Goal: Task Accomplishment & Management: Use online tool/utility

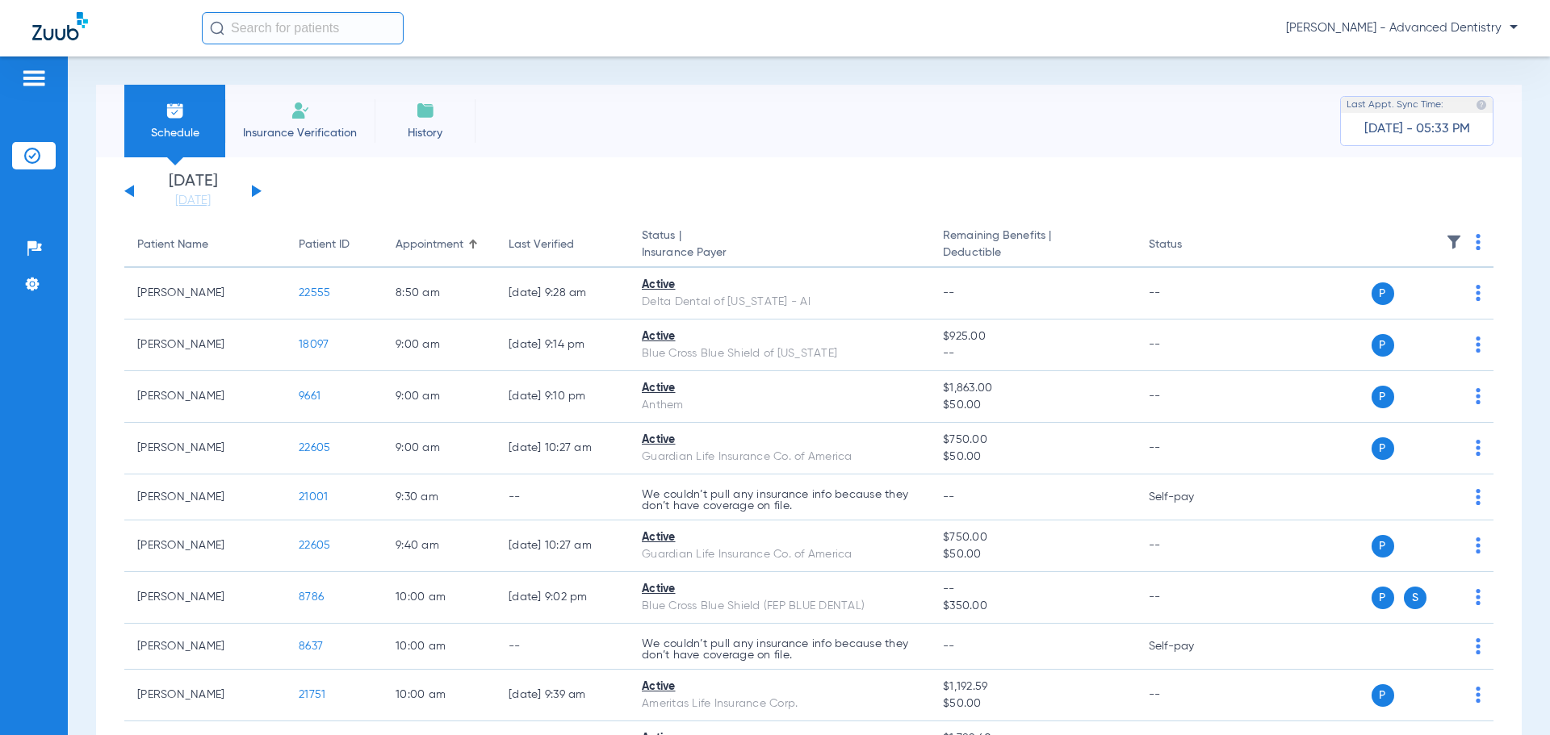
click at [253, 190] on button at bounding box center [257, 191] width 10 height 12
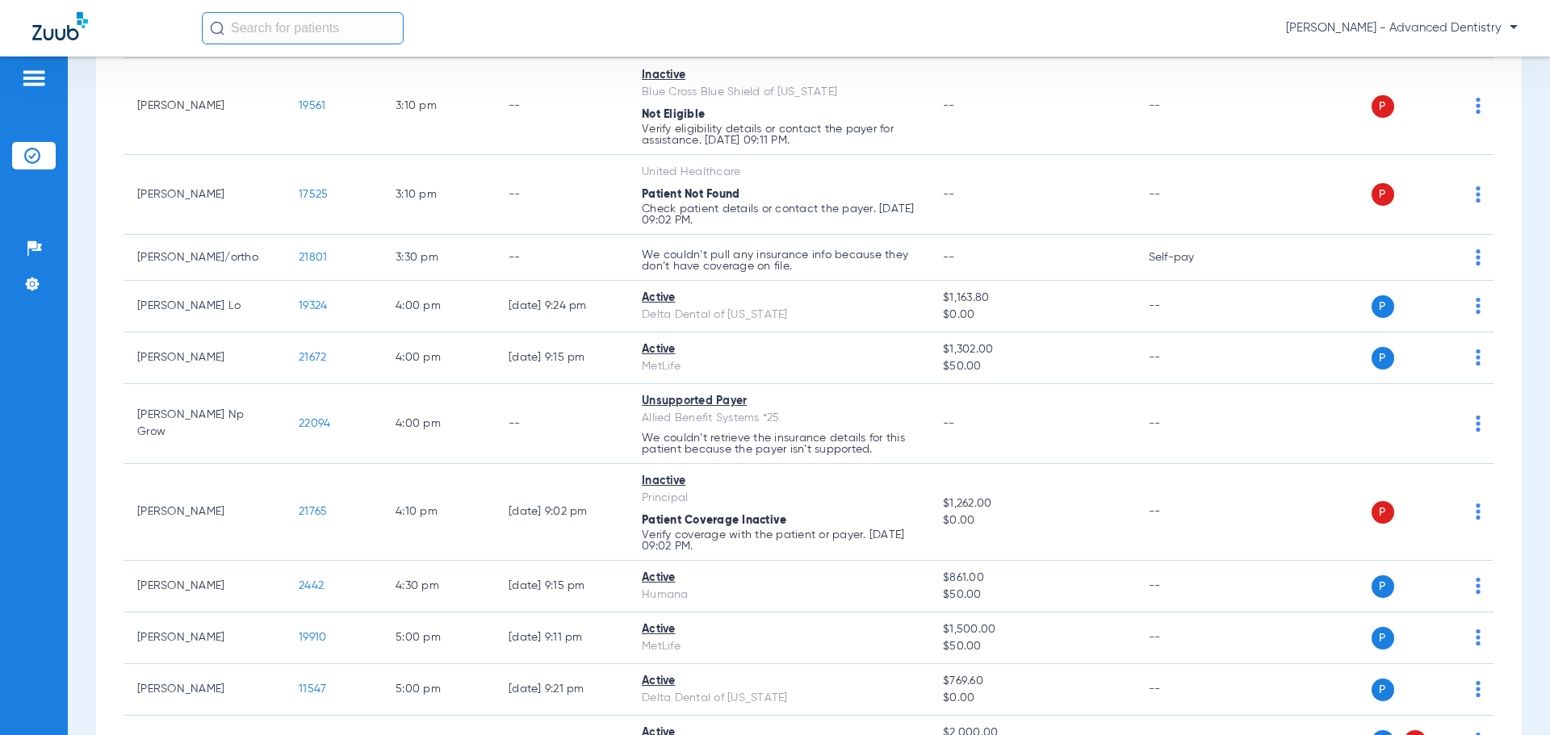
scroll to position [2221, 0]
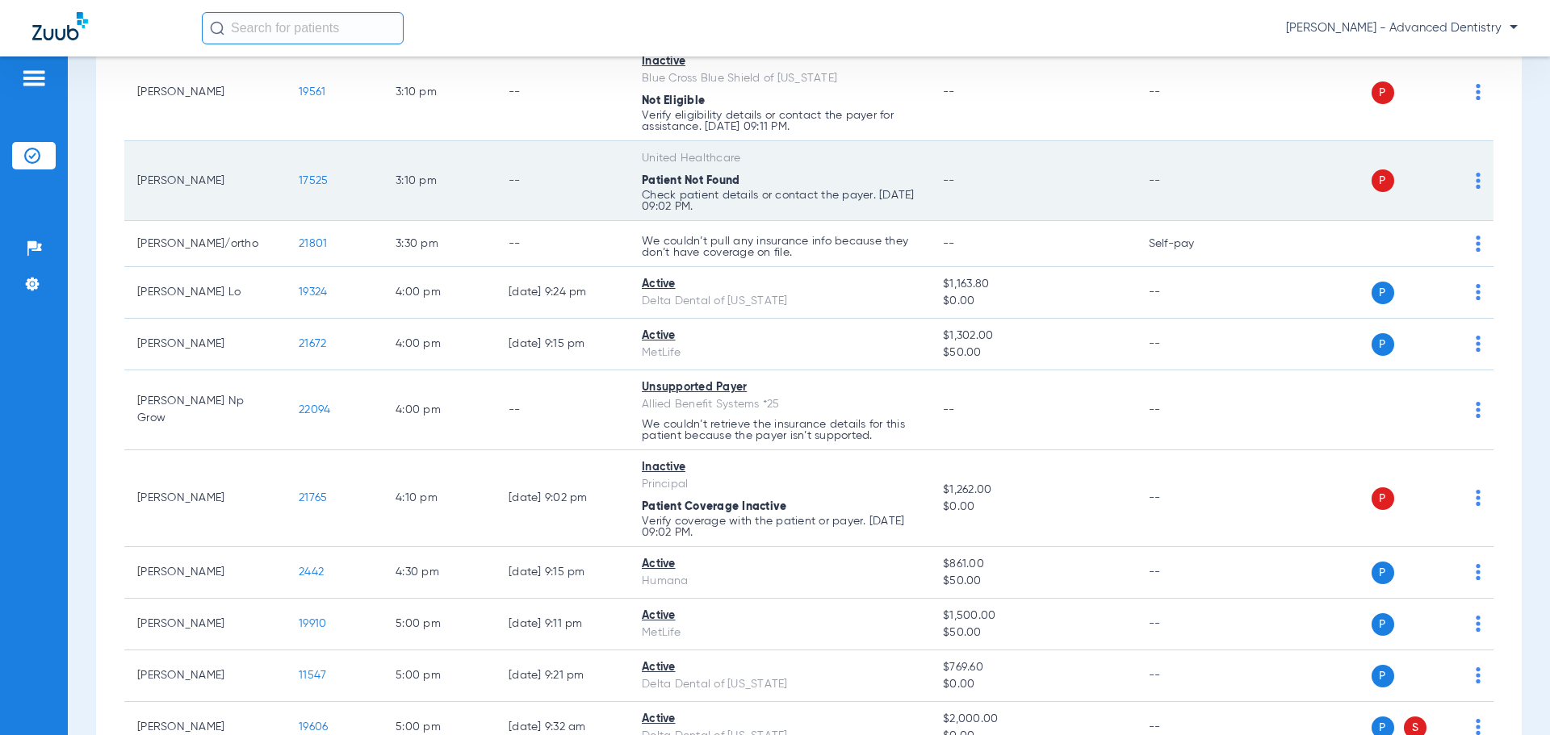
scroll to position [2221, 0]
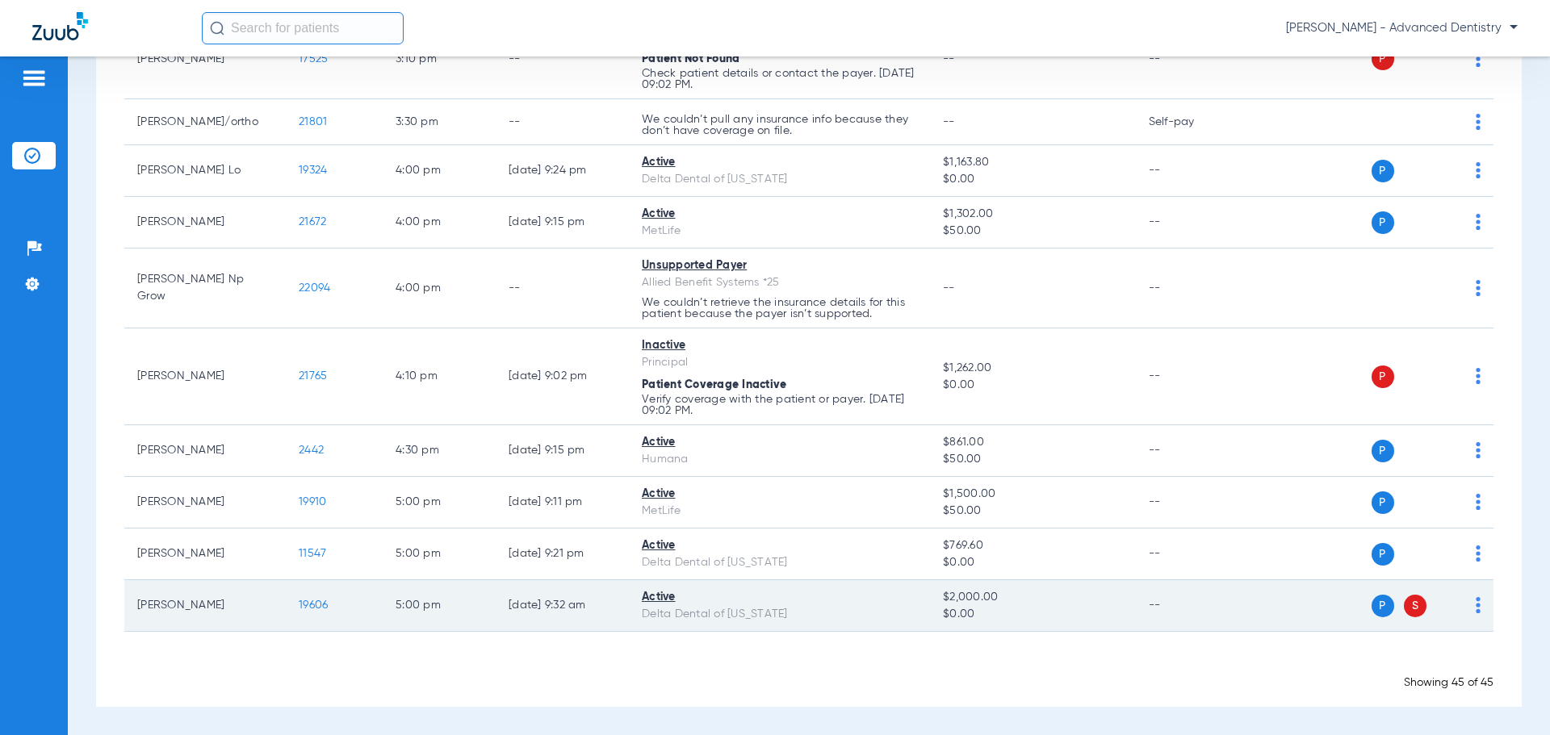
click at [1405, 607] on span "S" at bounding box center [1415, 606] width 23 height 23
click at [1404, 607] on span "S" at bounding box center [1415, 606] width 23 height 23
click at [1040, 602] on span "$2,000.00" at bounding box center [1032, 597] width 179 height 17
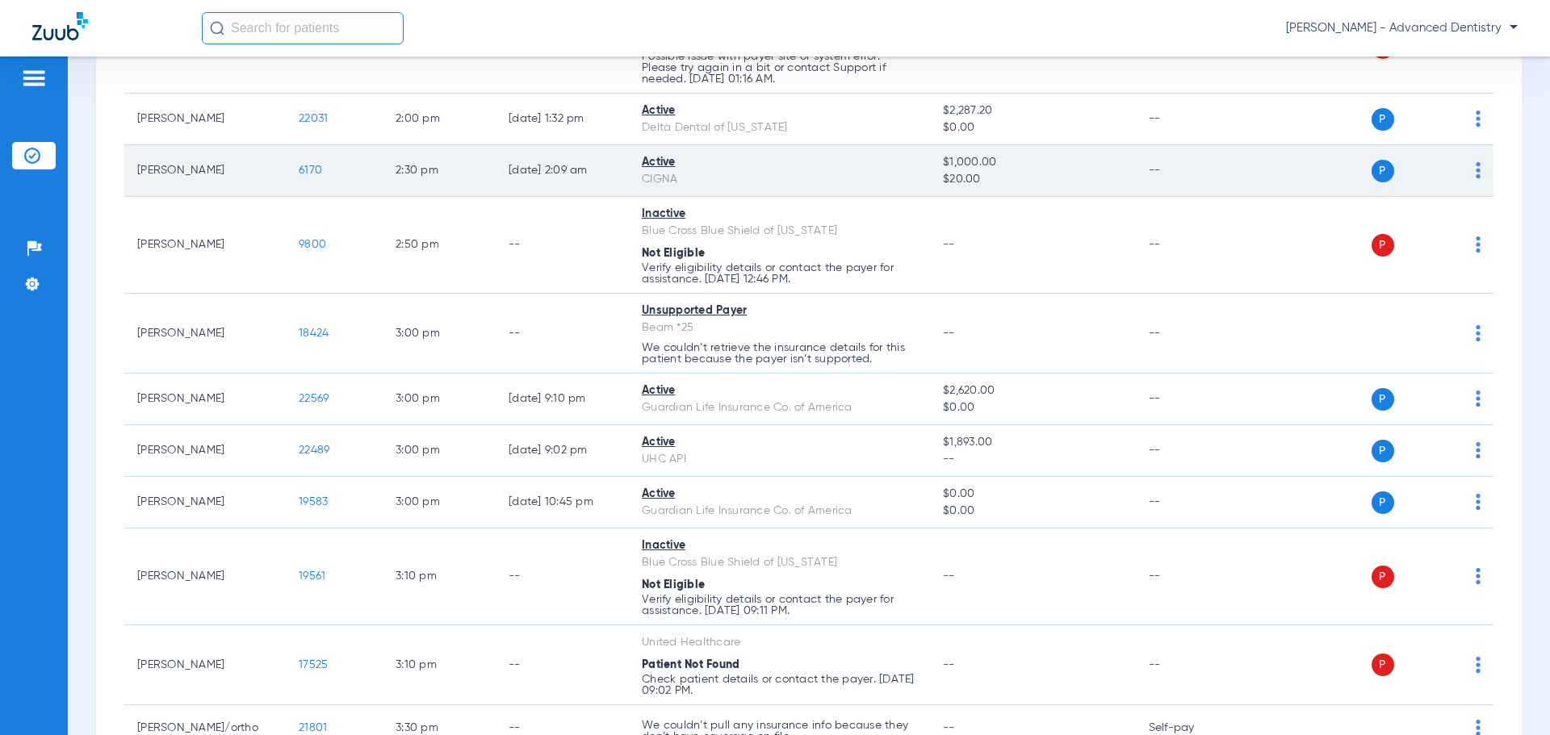
scroll to position [2221, 0]
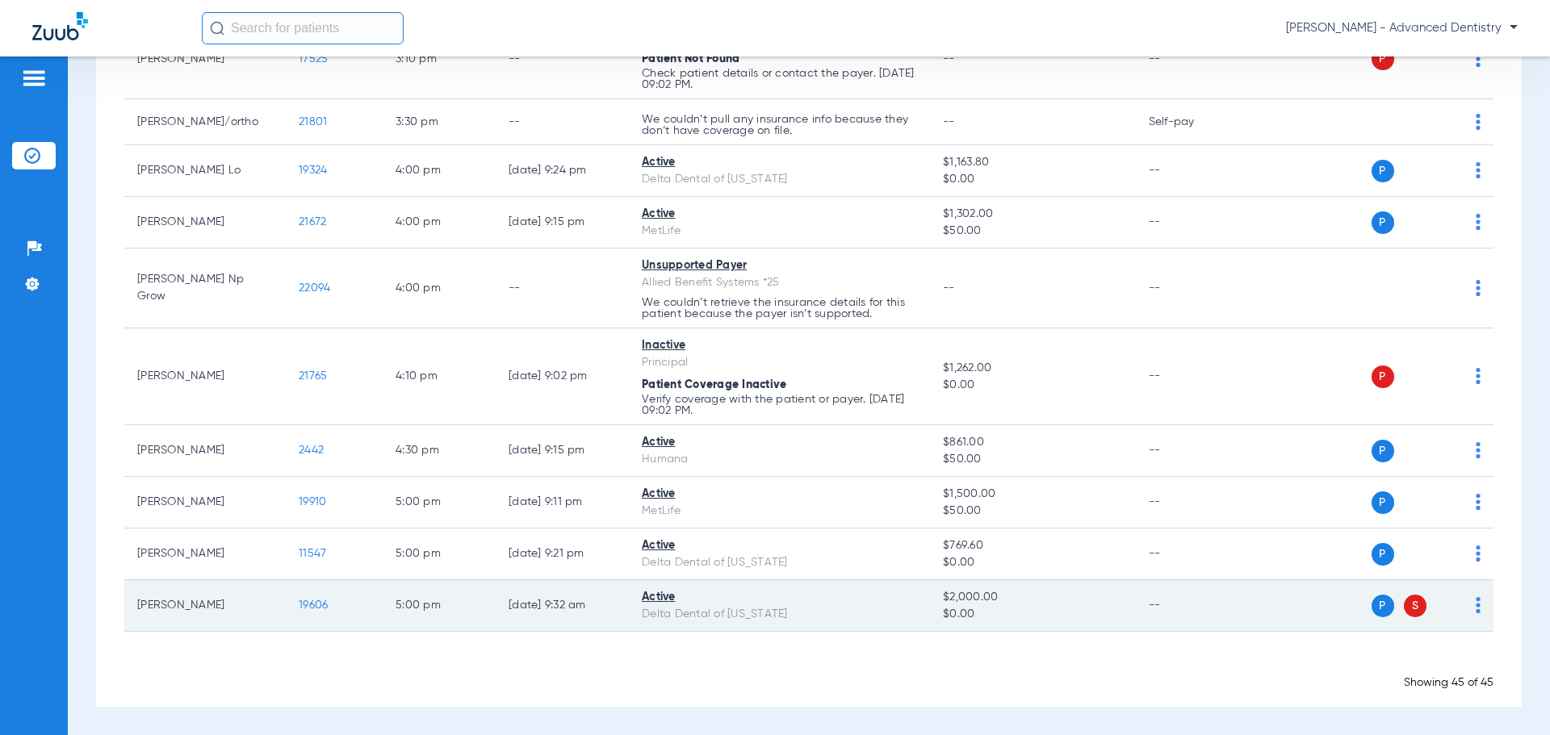
click at [1404, 609] on span "S" at bounding box center [1415, 606] width 23 height 23
click at [1476, 609] on img at bounding box center [1478, 605] width 5 height 16
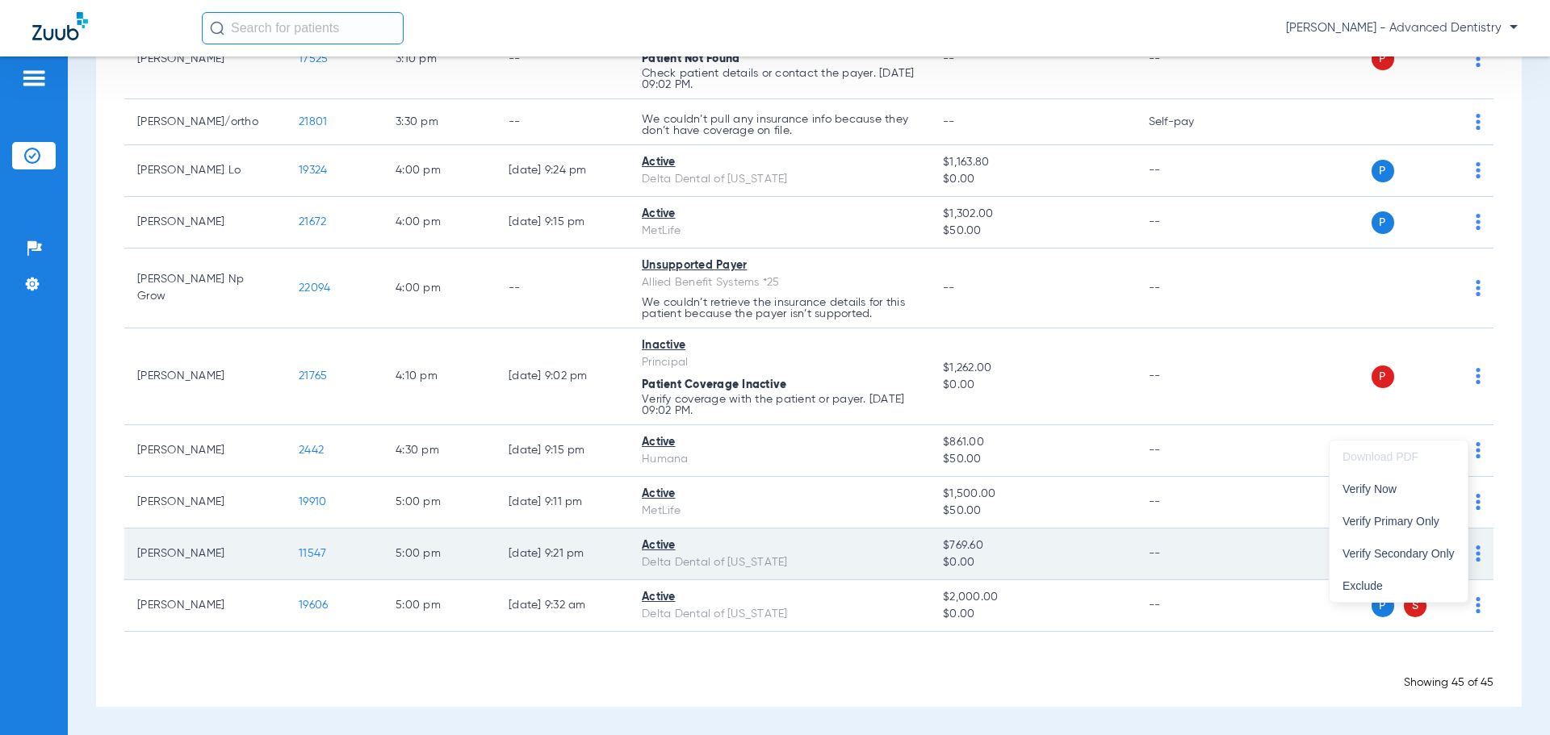
click at [1437, 551] on span "Verify Secondary Only" at bounding box center [1398, 553] width 112 height 11
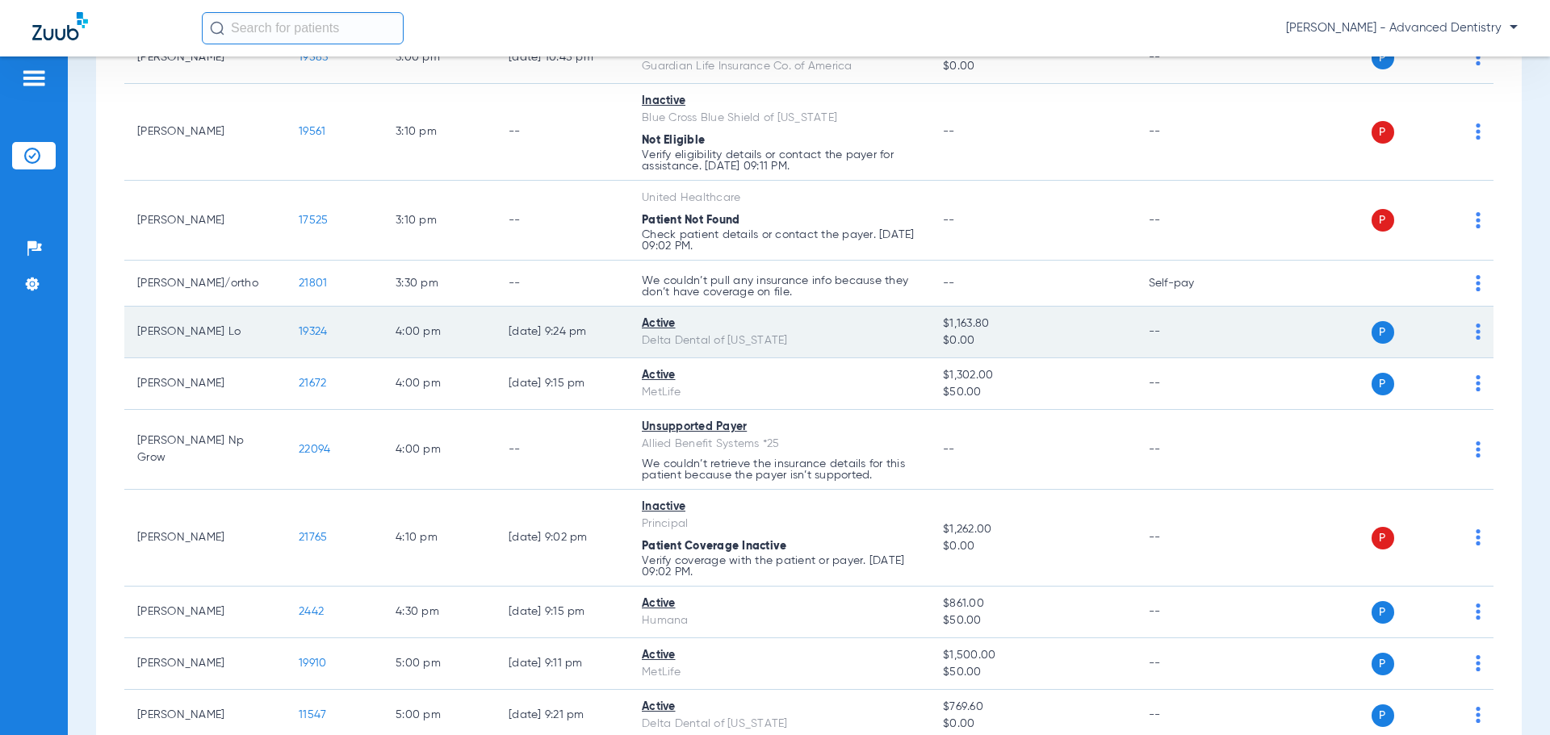
scroll to position [1898, 0]
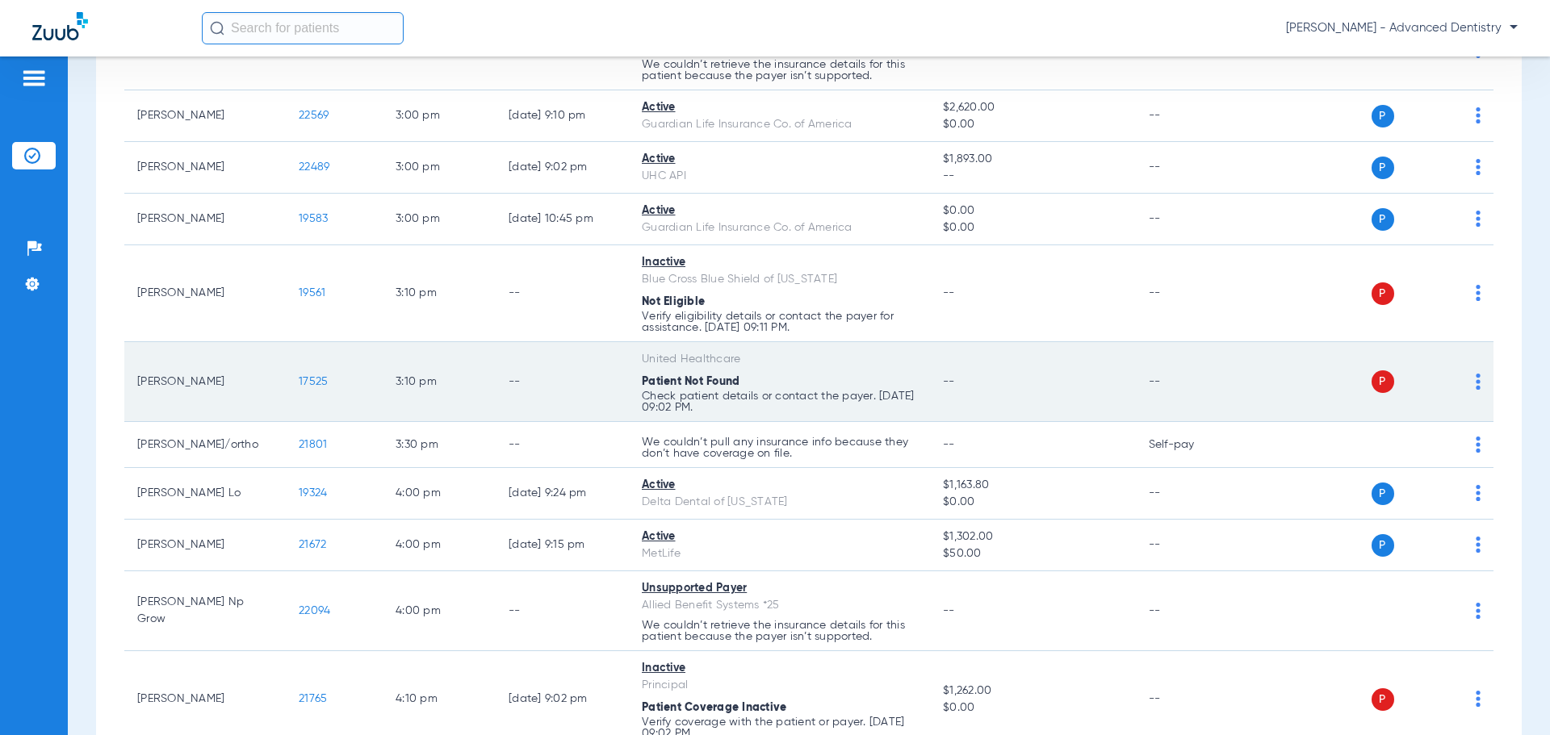
click at [1470, 379] on td "P S" at bounding box center [1369, 382] width 249 height 80
click at [1476, 382] on img at bounding box center [1478, 382] width 5 height 16
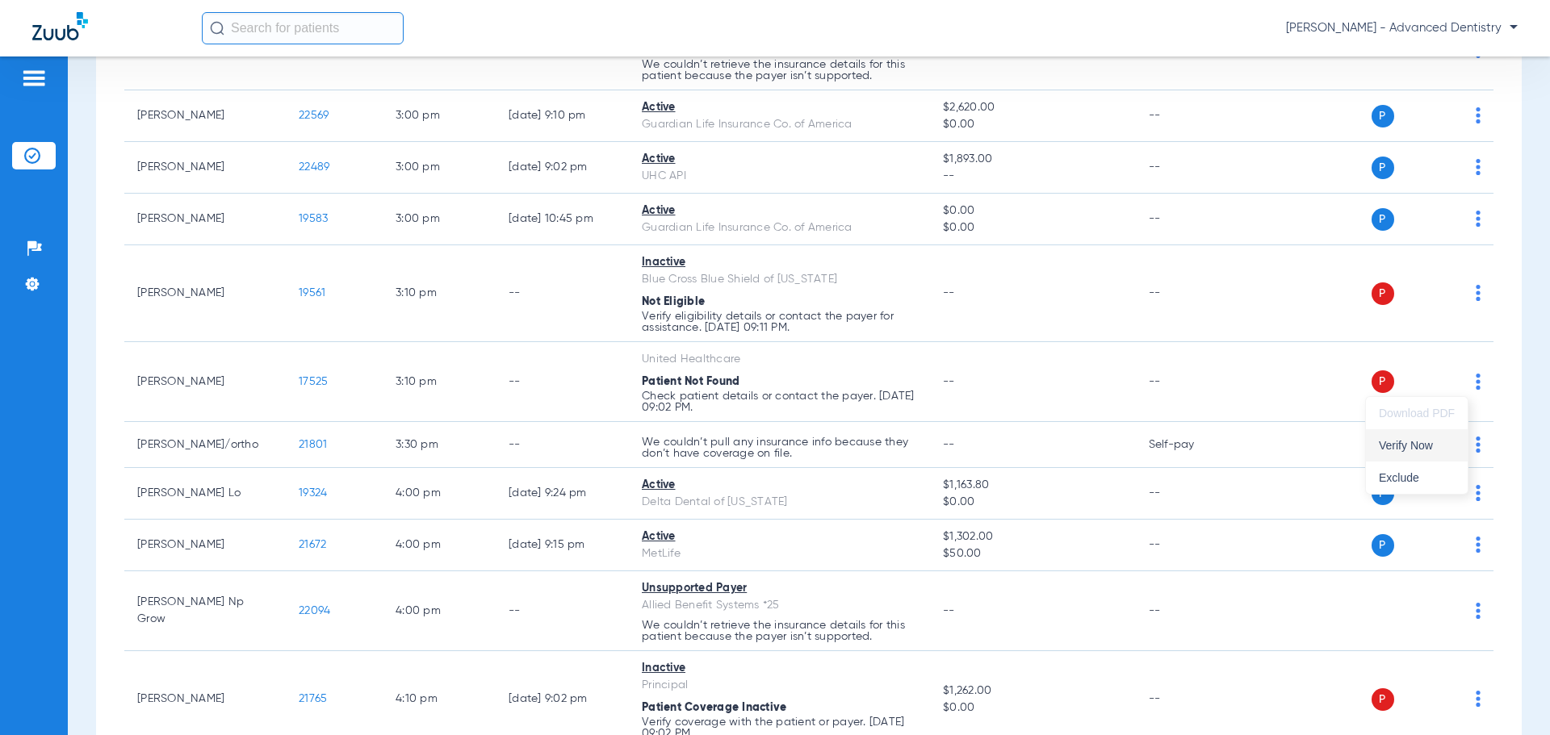
click at [1424, 449] on span "Verify Now" at bounding box center [1417, 445] width 76 height 11
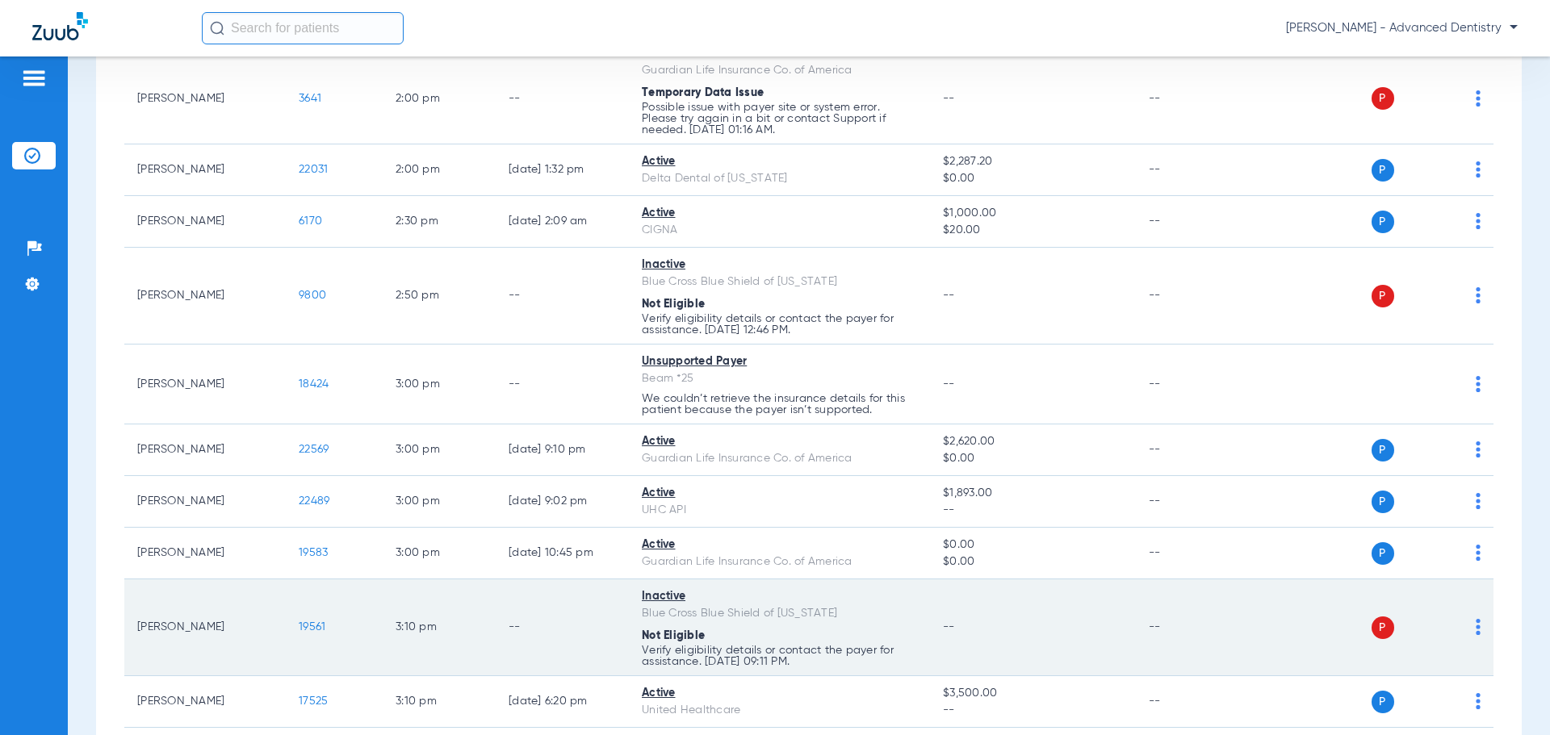
scroll to position [1547, 0]
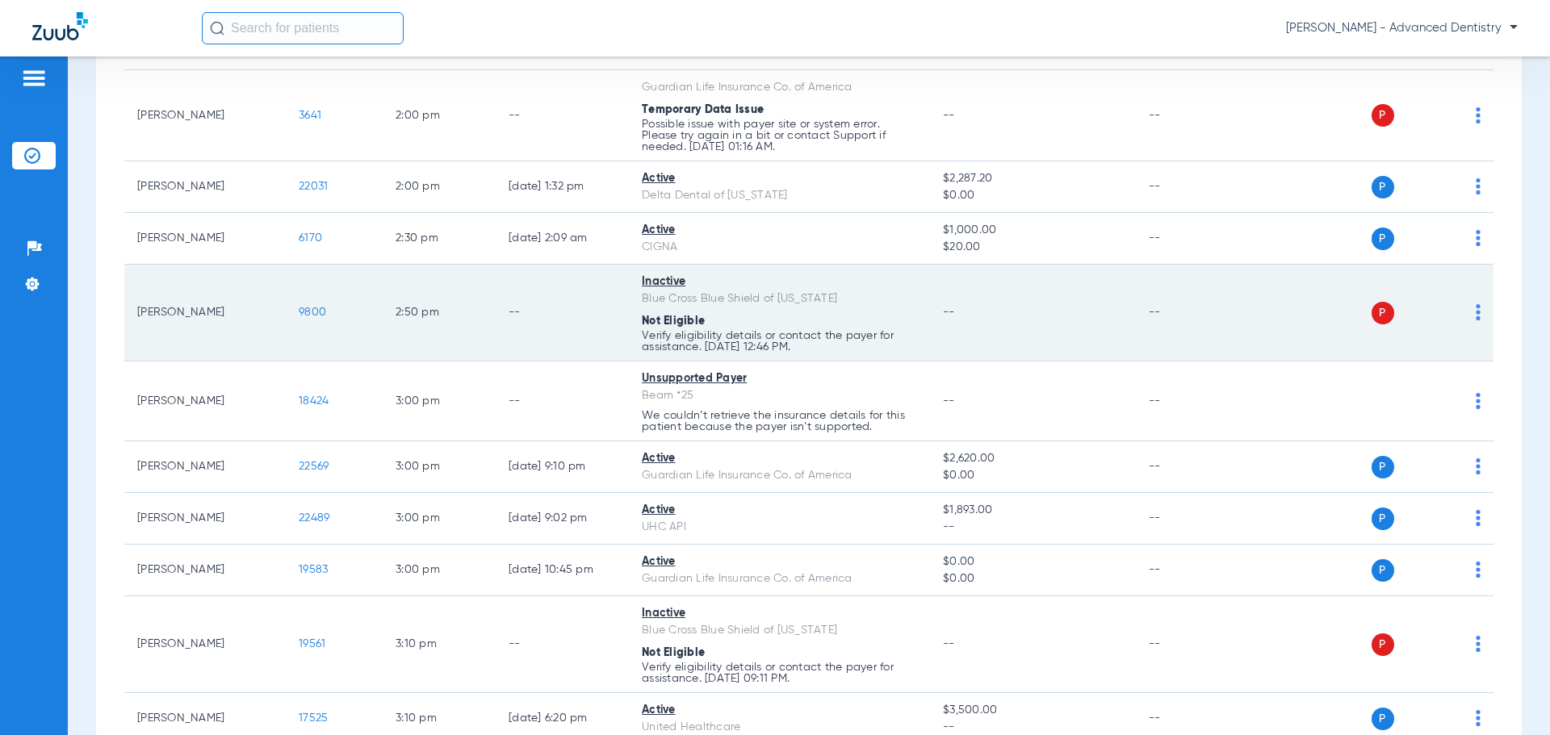
click at [1372, 310] on span "P" at bounding box center [1382, 313] width 23 height 23
click at [1267, 333] on td "P S" at bounding box center [1369, 313] width 249 height 97
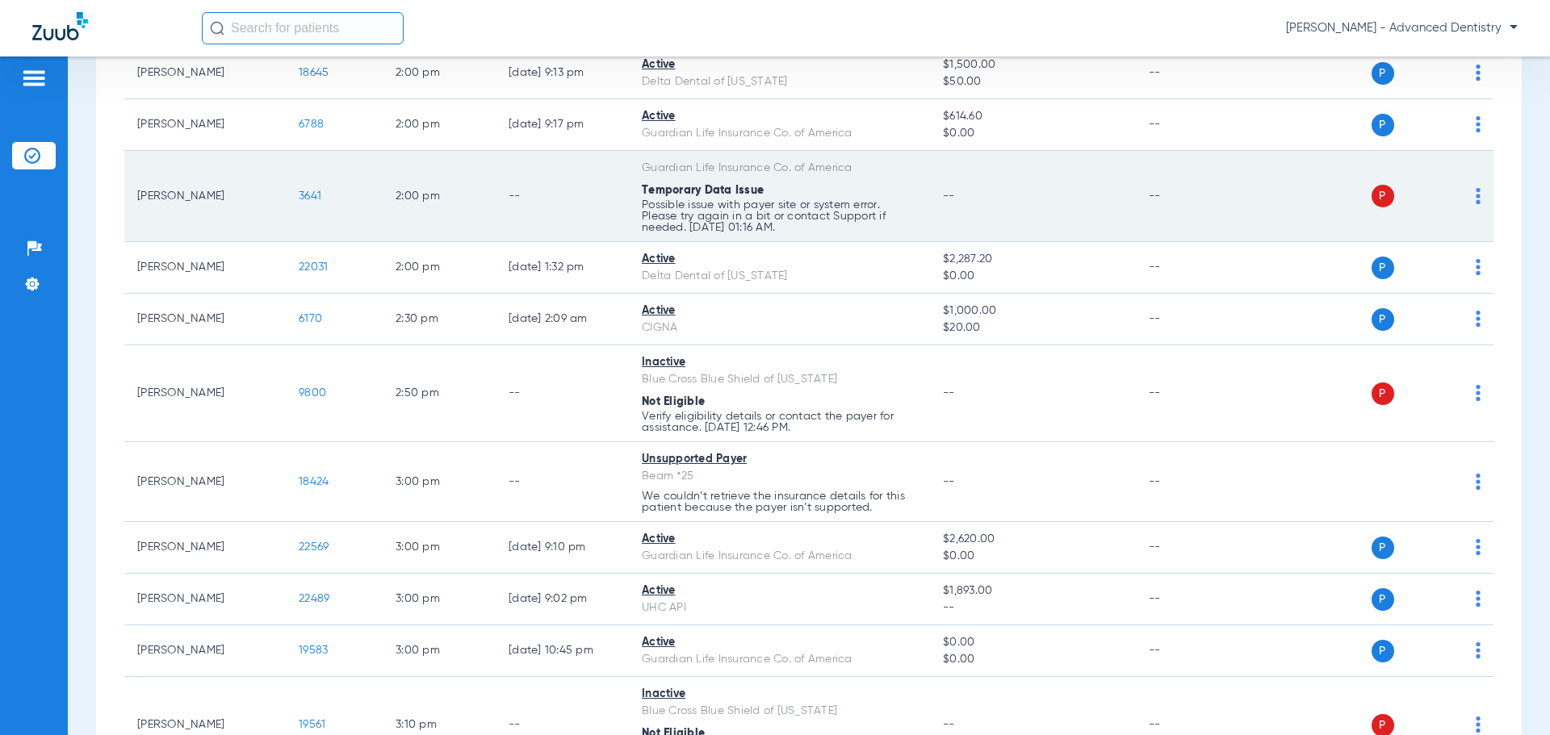
scroll to position [1385, 0]
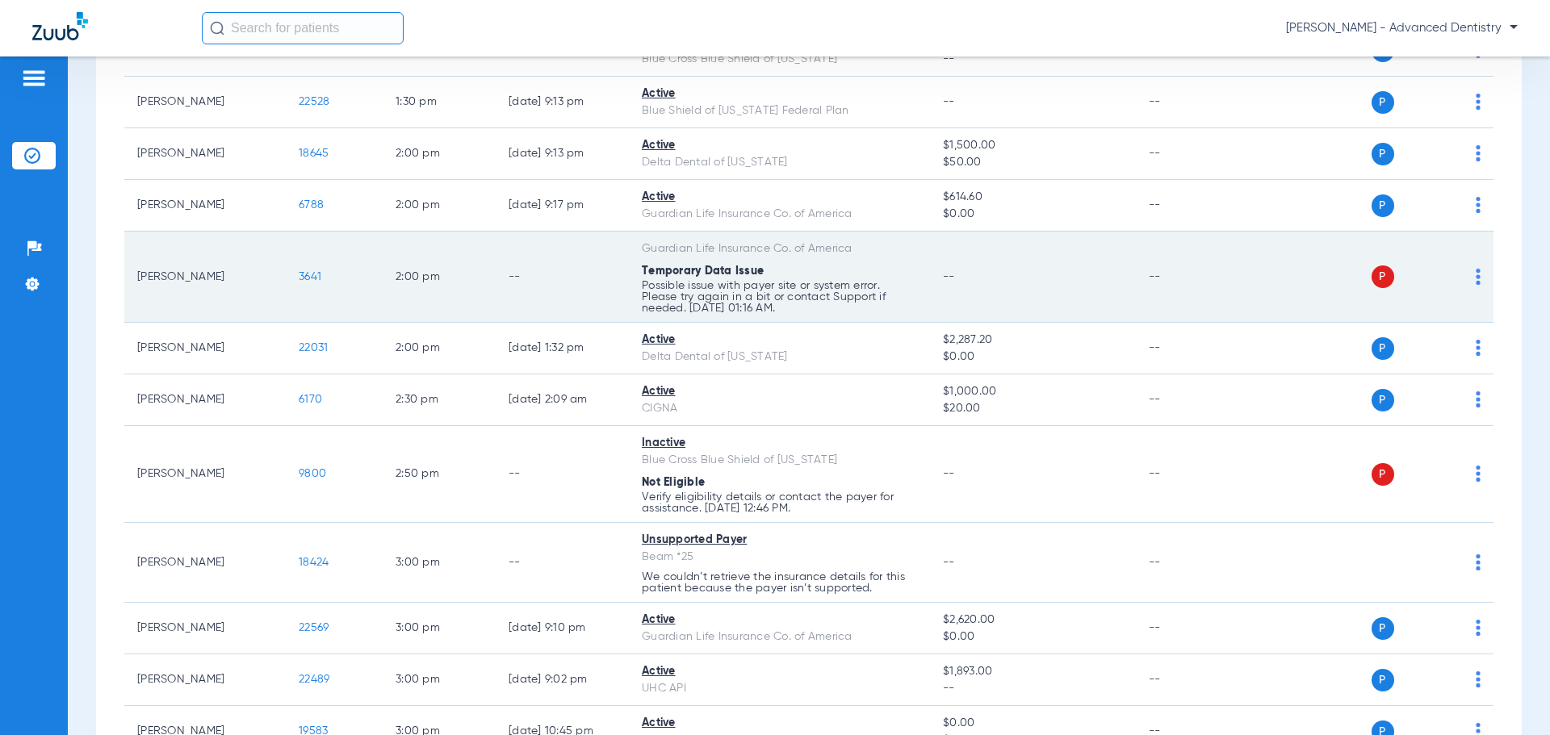
click at [1462, 274] on div "P S" at bounding box center [1363, 277] width 237 height 23
click at [1468, 276] on td "P S" at bounding box center [1369, 277] width 249 height 91
click at [1476, 278] on img at bounding box center [1478, 277] width 5 height 16
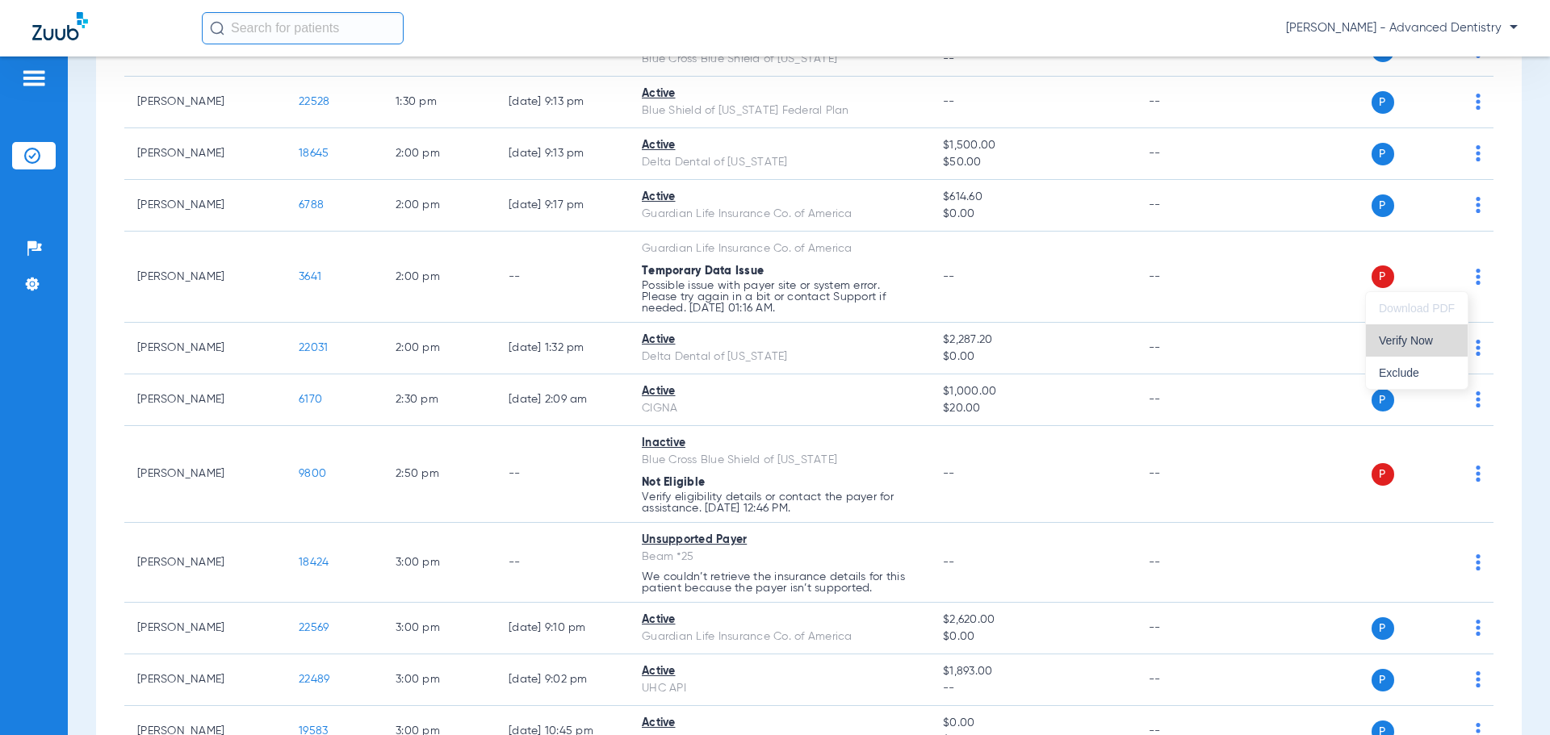
click at [1437, 344] on span "Verify Now" at bounding box center [1417, 340] width 76 height 11
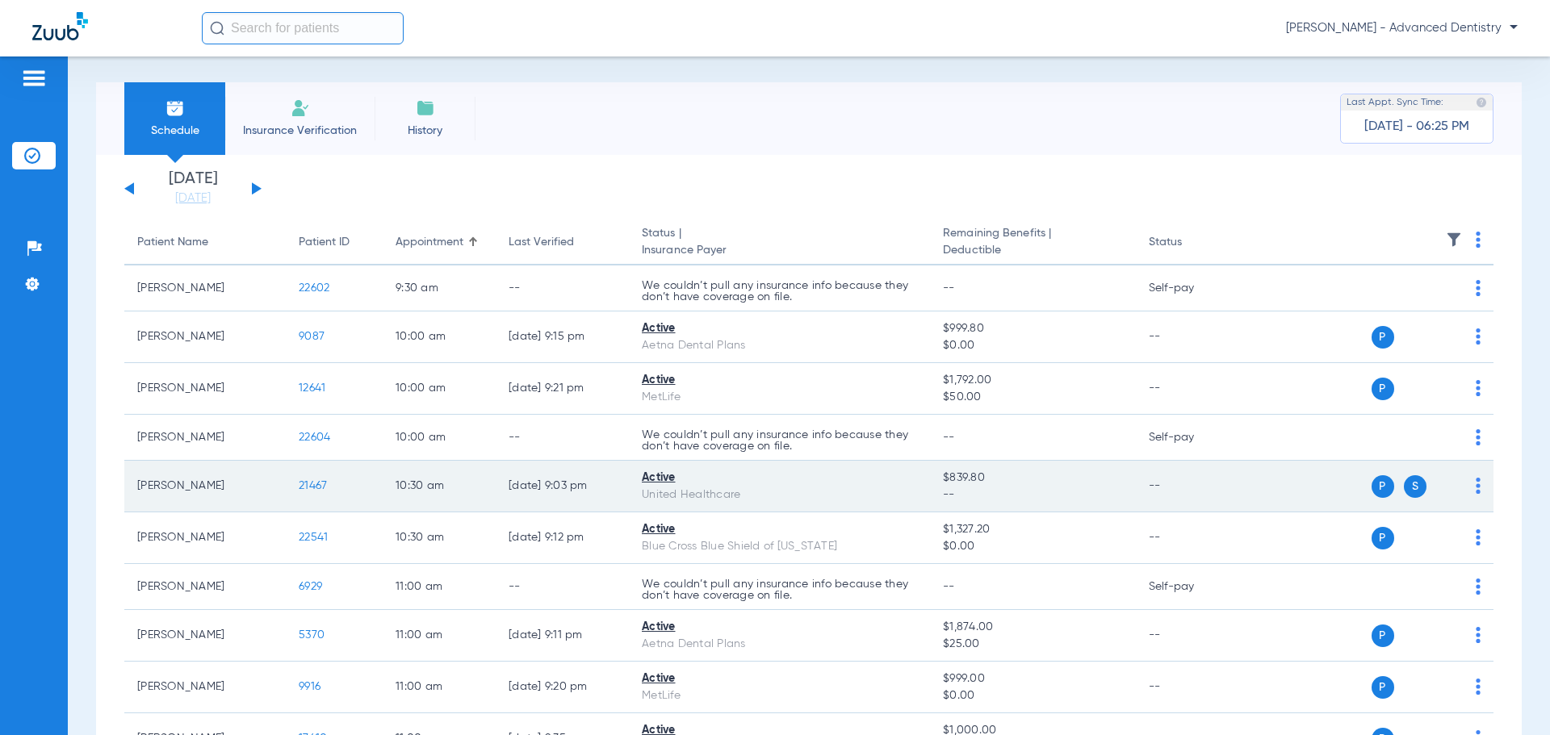
scroll to position [0, 0]
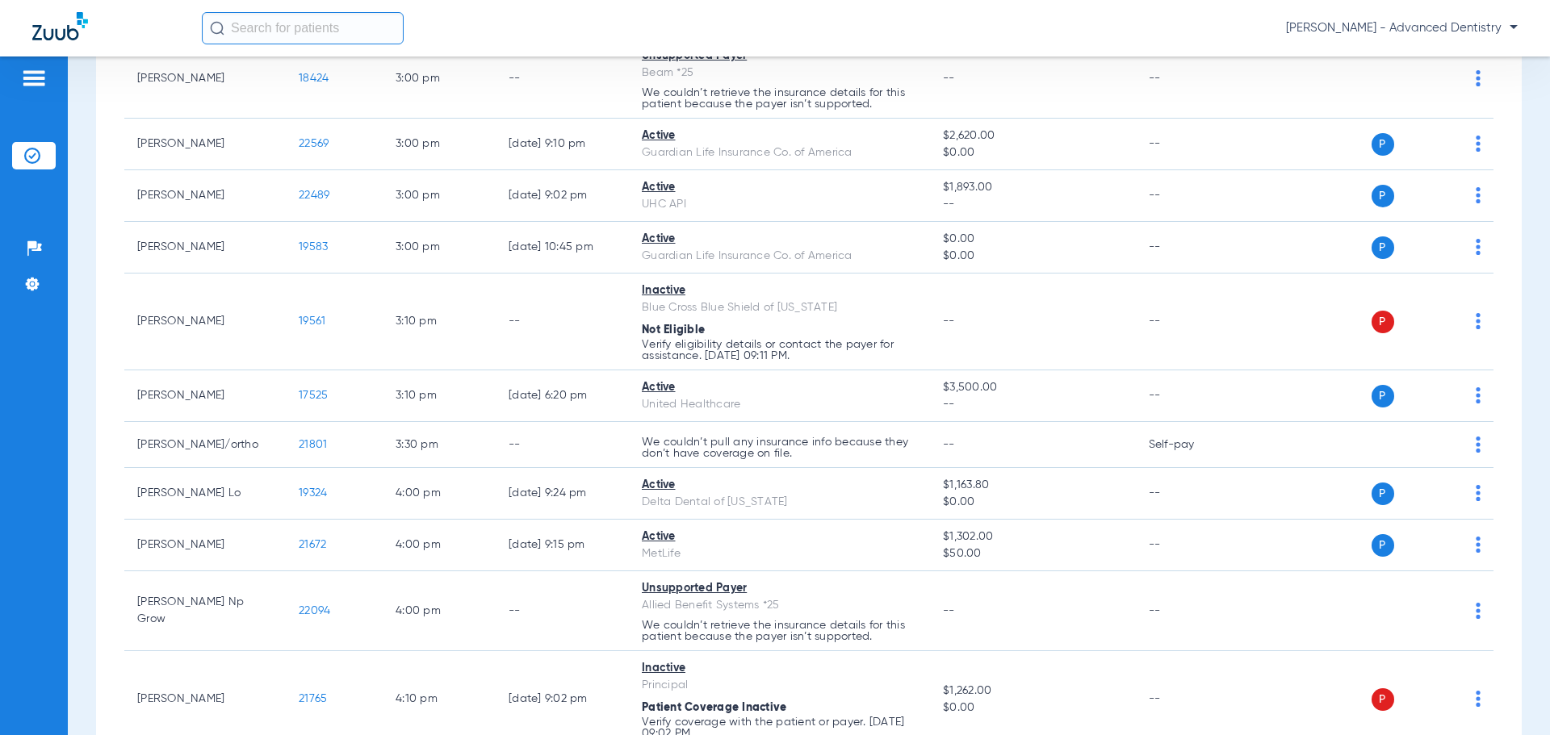
scroll to position [2192, 0]
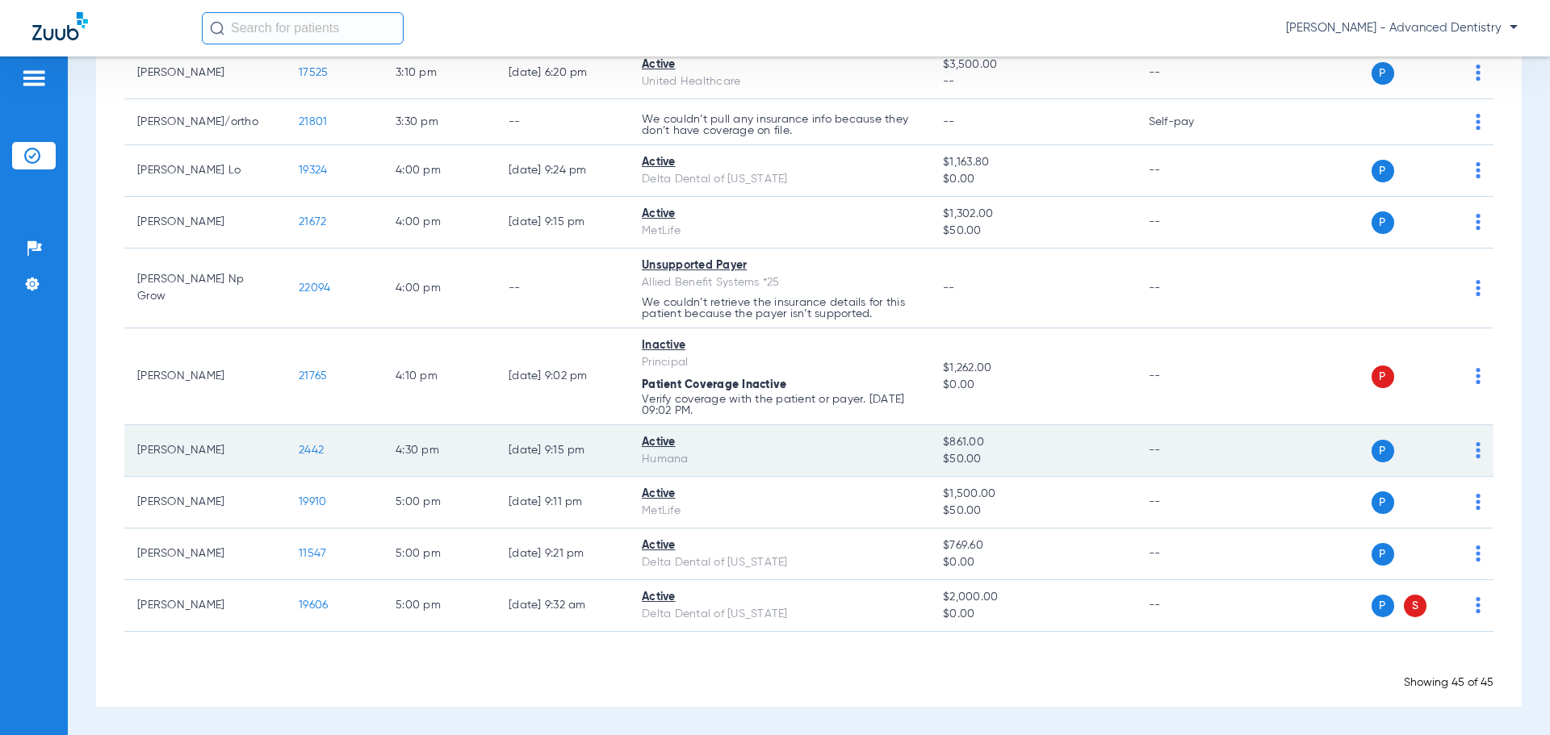
click at [1476, 447] on img at bounding box center [1478, 450] width 5 height 16
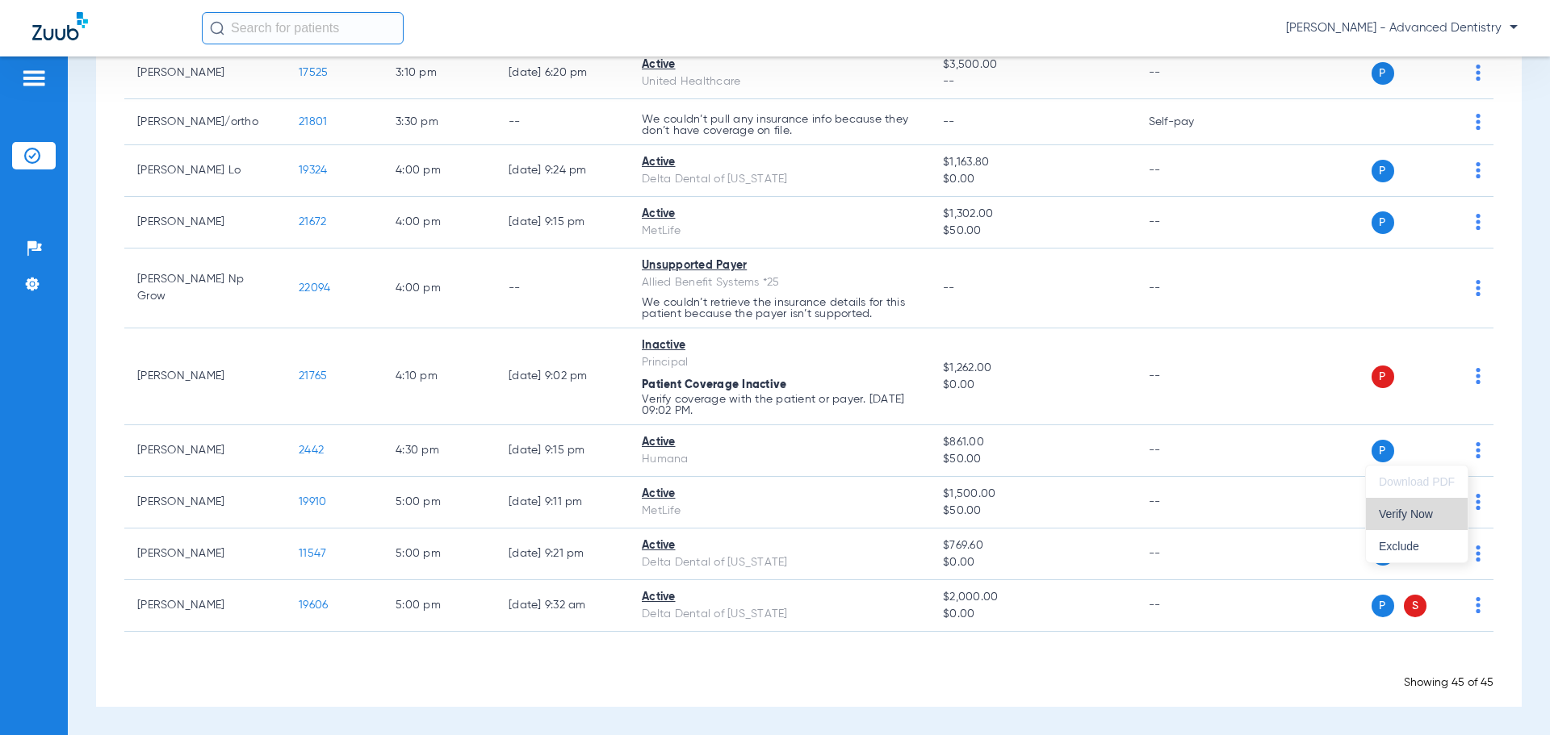
click at [1433, 524] on button "Verify Now" at bounding box center [1417, 514] width 102 height 32
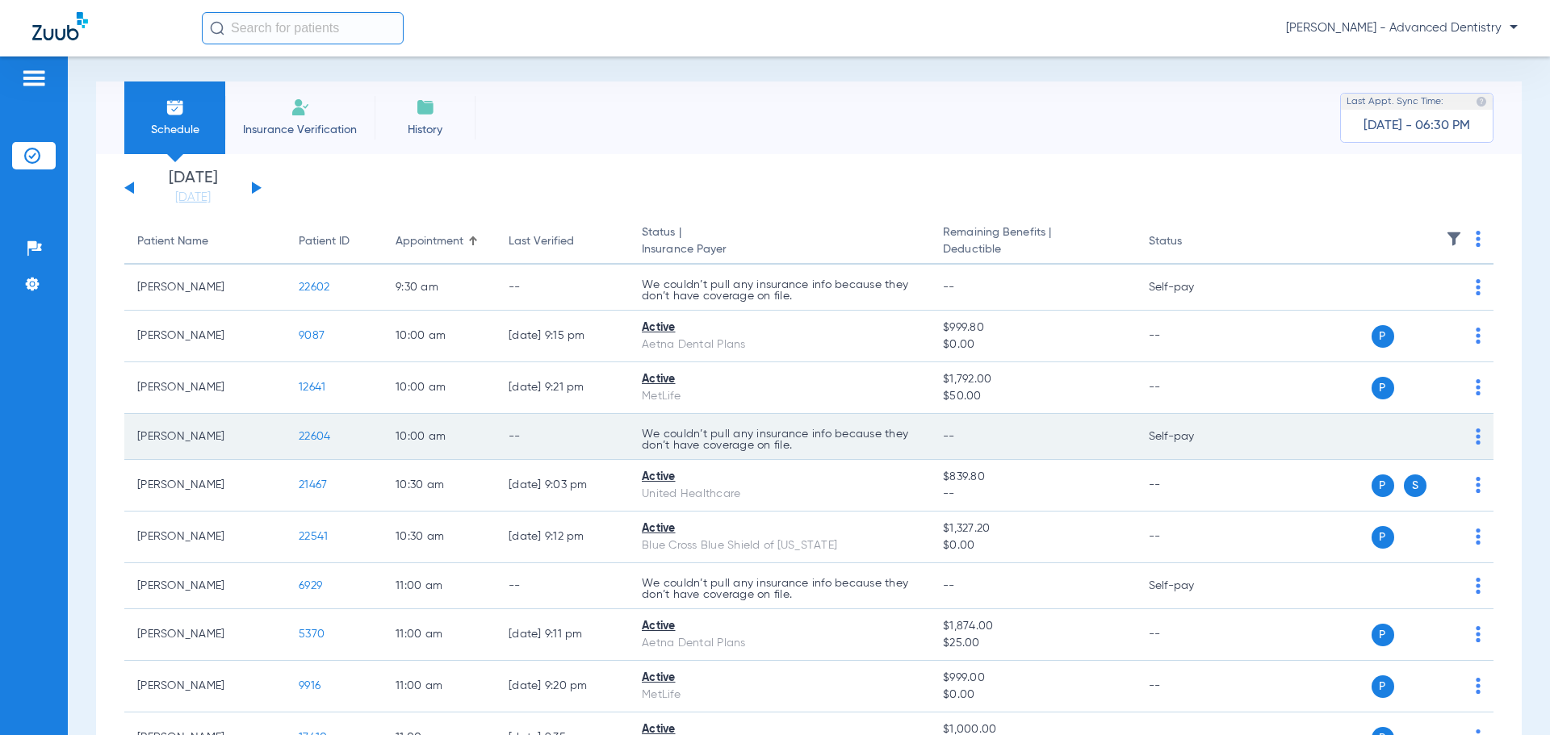
scroll to position [0, 0]
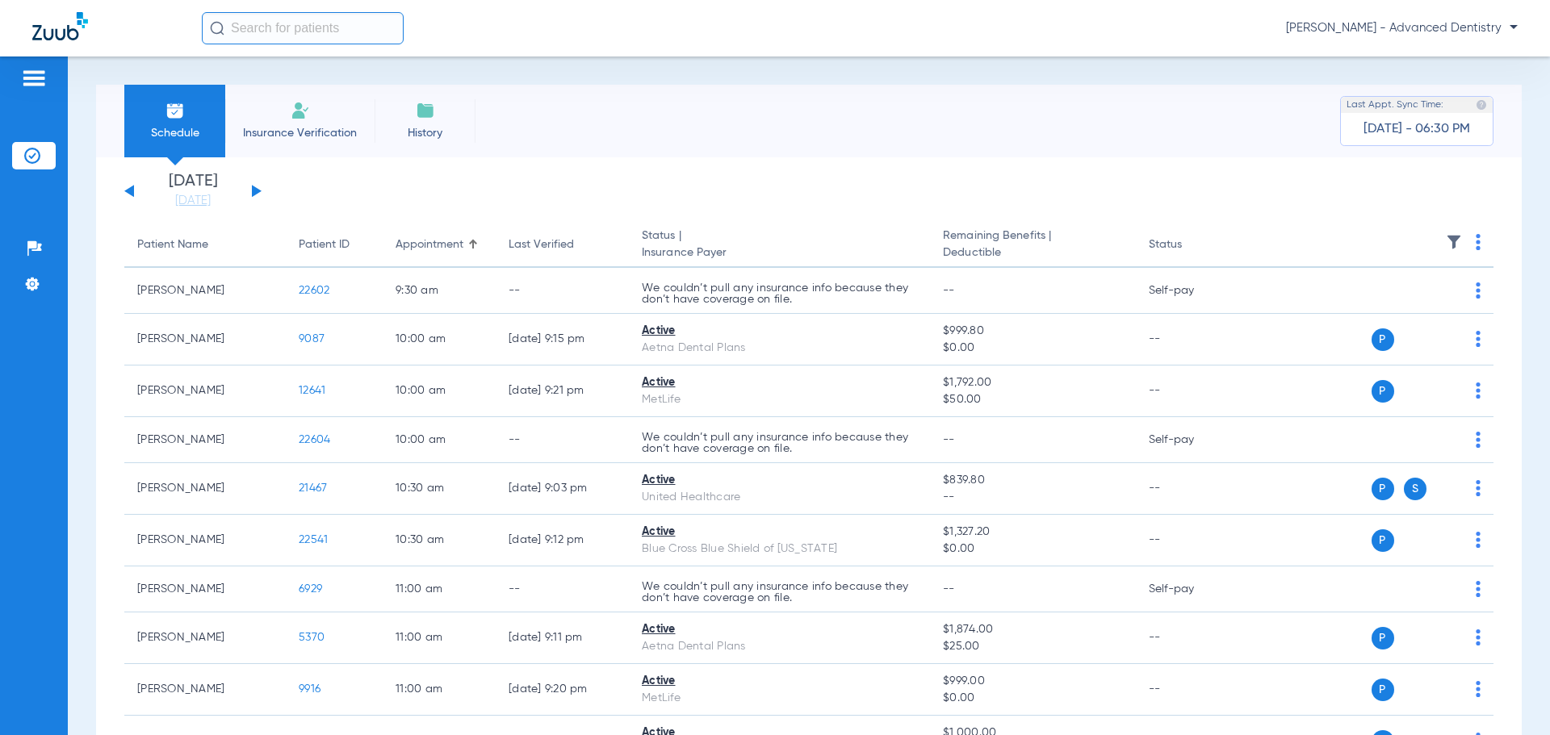
click at [258, 191] on button at bounding box center [257, 191] width 10 height 12
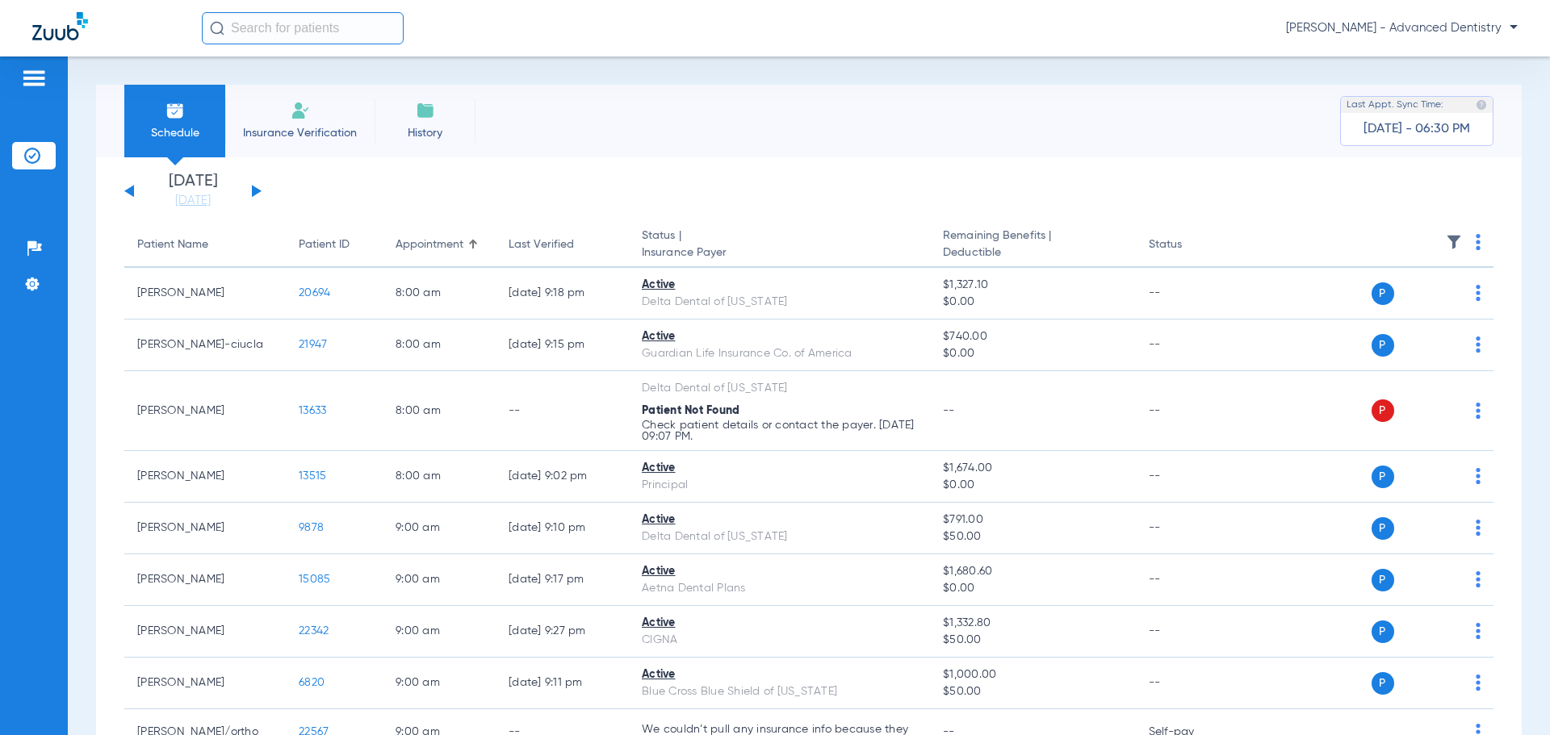
click at [129, 189] on button at bounding box center [129, 191] width 10 height 12
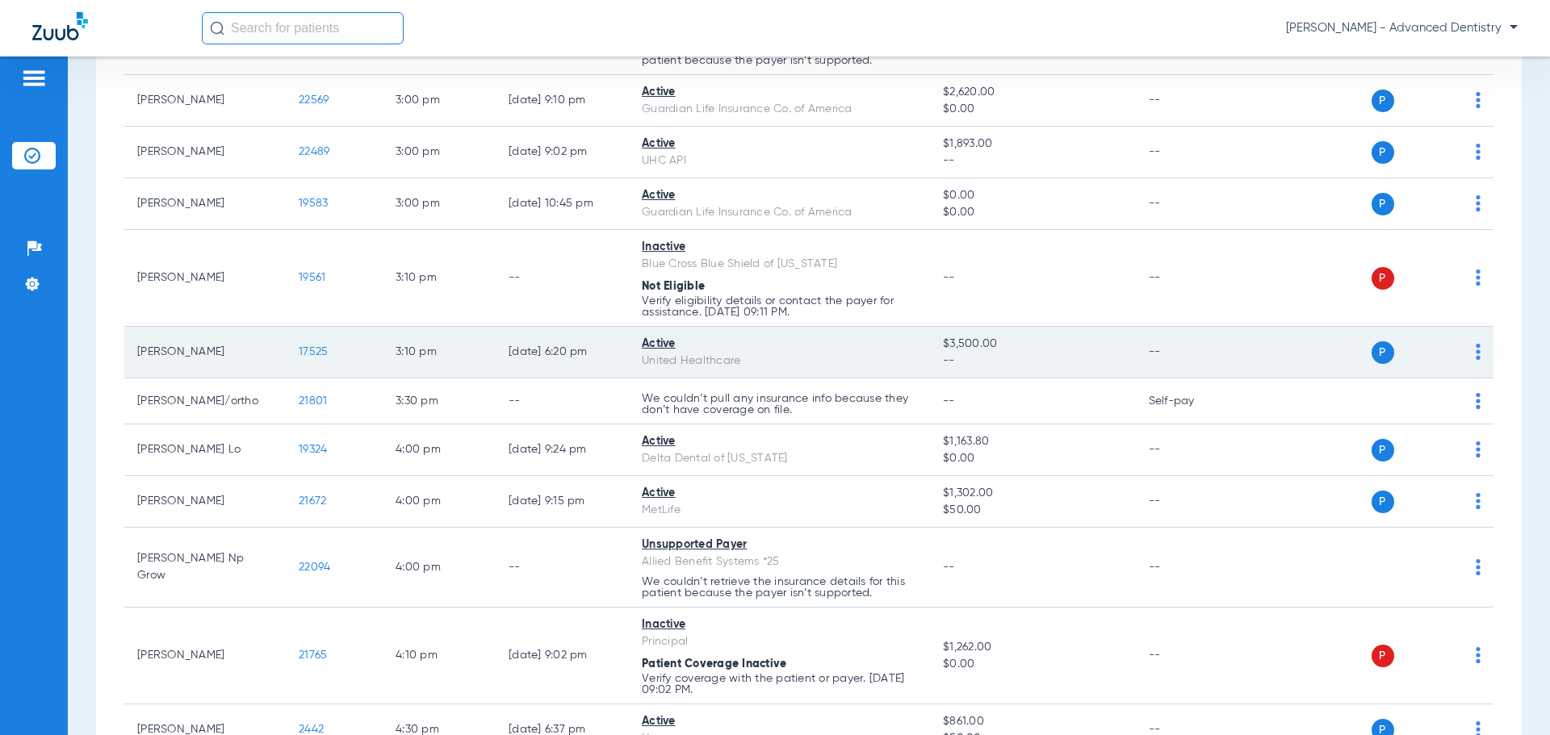
scroll to position [2153, 0]
